Goal: Transaction & Acquisition: Book appointment/travel/reservation

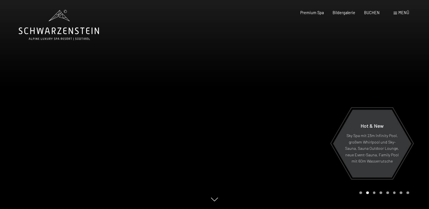
click at [395, 13] on span at bounding box center [395, 13] width 3 height 3
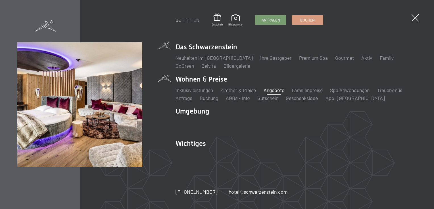
click at [271, 90] on link "Angebote" at bounding box center [273, 90] width 21 height 6
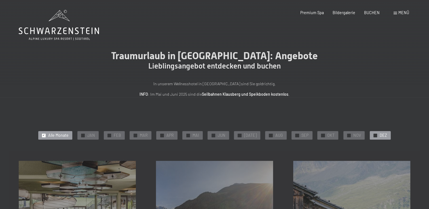
click at [374, 136] on div at bounding box center [376, 136] width 4 height 4
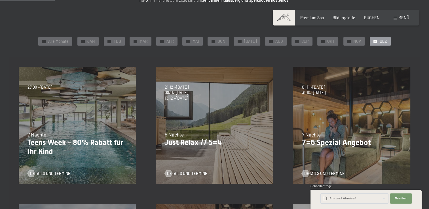
scroll to position [87, 0]
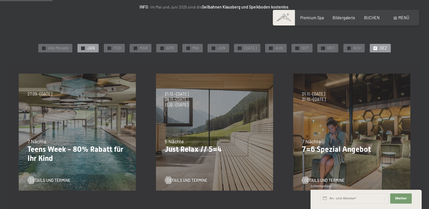
click at [84, 47] on span "✓" at bounding box center [83, 48] width 2 height 3
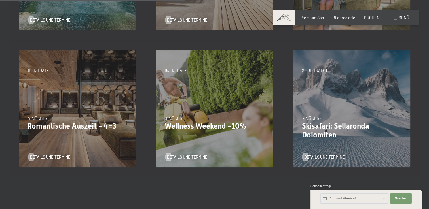
scroll to position [248, 0]
